Goal: Task Accomplishment & Management: Use online tool/utility

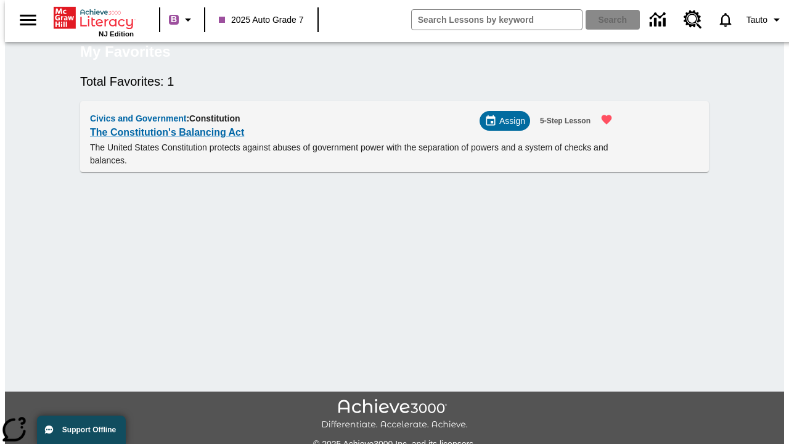
click at [510, 128] on span "Assign" at bounding box center [512, 121] width 26 height 13
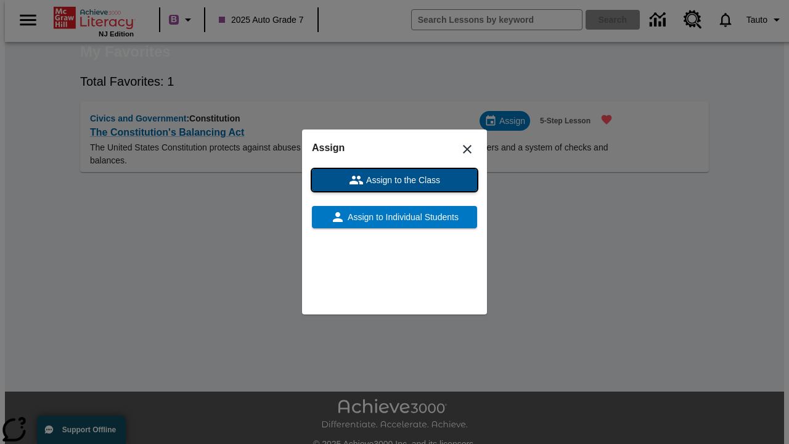
click at [394, 180] on span "Assign to the Class" at bounding box center [402, 180] width 76 height 13
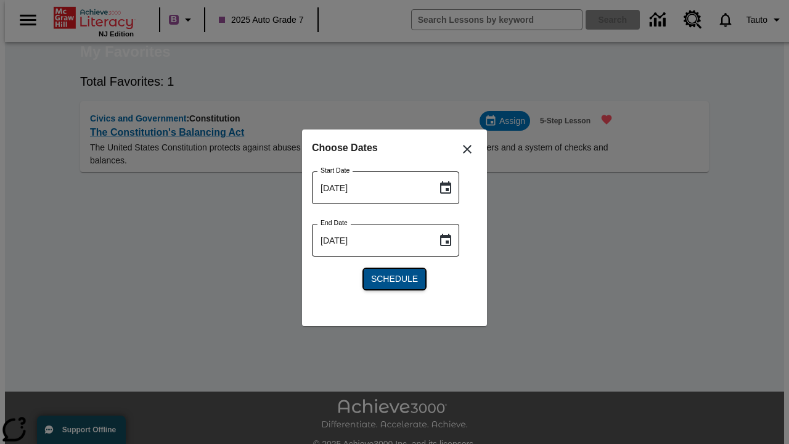
click at [394, 279] on span "Schedule" at bounding box center [394, 278] width 47 height 13
